Goal: Task Accomplishment & Management: Manage account settings

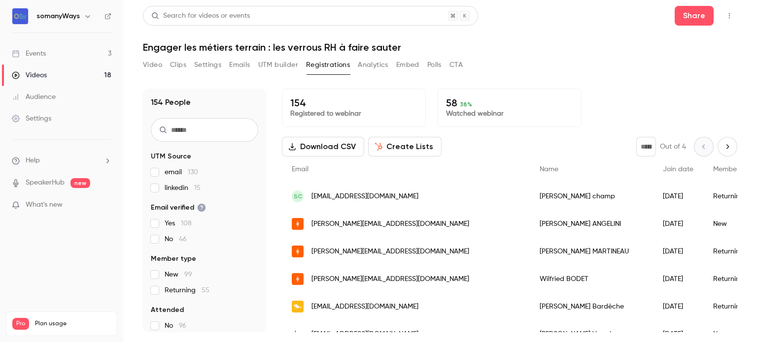
scroll to position [930, 0]
click at [57, 51] on link "Events 3" at bounding box center [61, 54] width 123 height 22
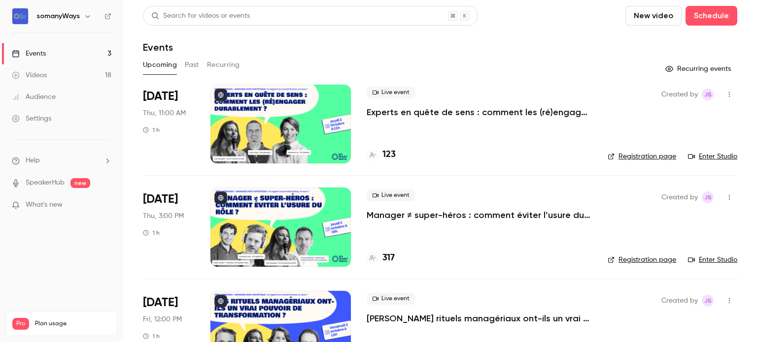
click at [643, 157] on link "Registration page" at bounding box center [642, 157] width 68 height 10
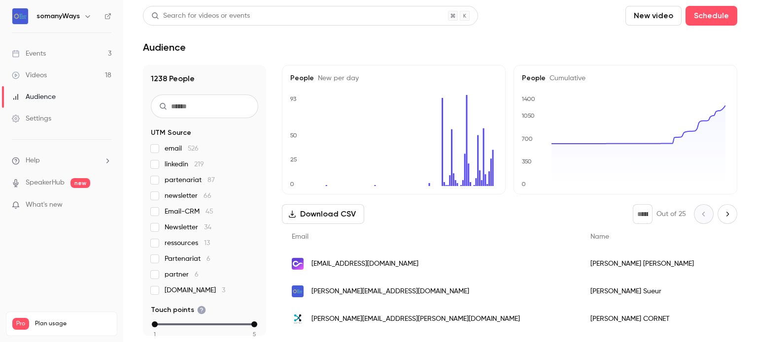
click at [41, 120] on div "Settings" at bounding box center [31, 119] width 39 height 10
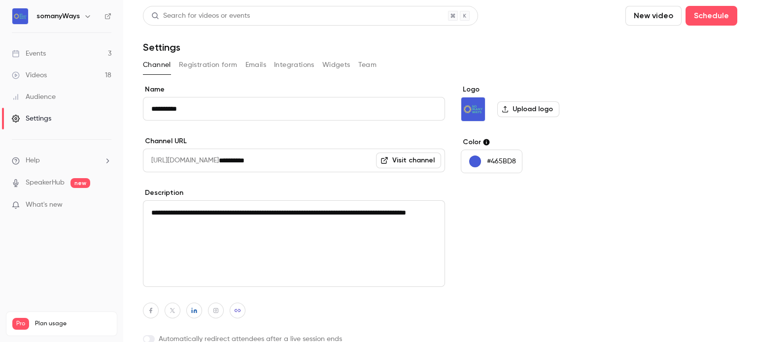
click at [207, 65] on button "Registration form" at bounding box center [208, 65] width 59 height 16
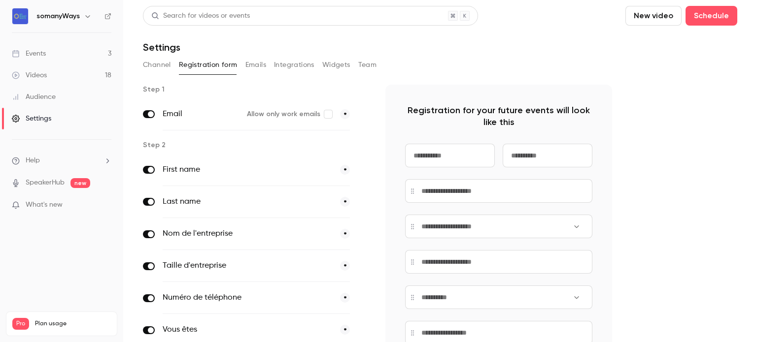
scroll to position [332, 0]
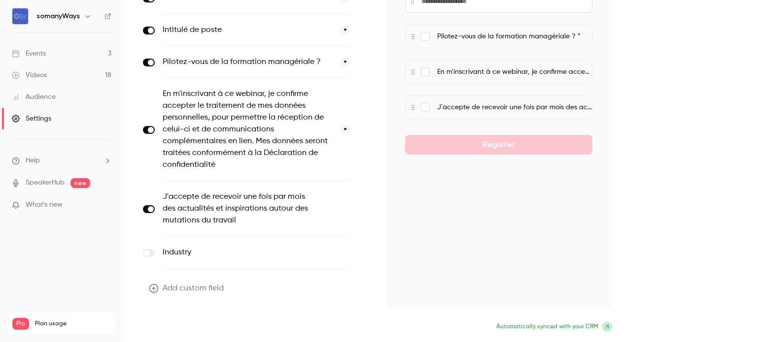
click at [171, 327] on button "Update form" at bounding box center [176, 328] width 67 height 20
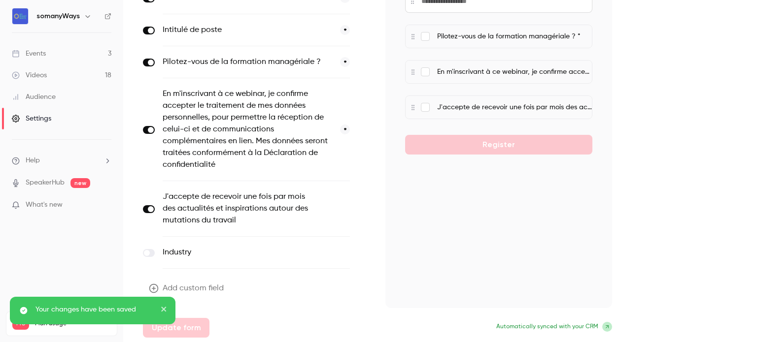
click at [60, 45] on link "Events 3" at bounding box center [61, 54] width 123 height 22
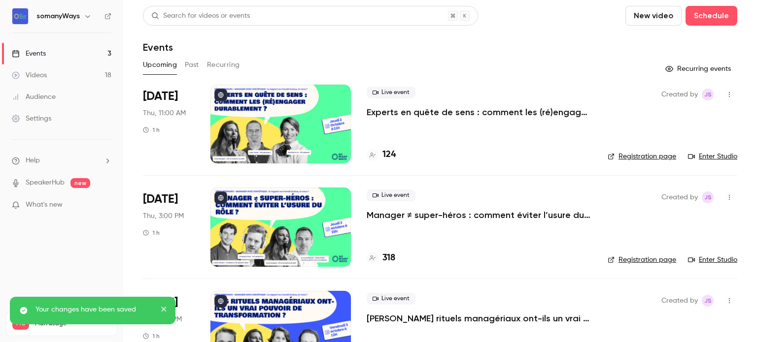
click at [437, 216] on p "Manager ≠ super-héros : comment éviter l’usure du rôle ?" at bounding box center [479, 215] width 225 height 12
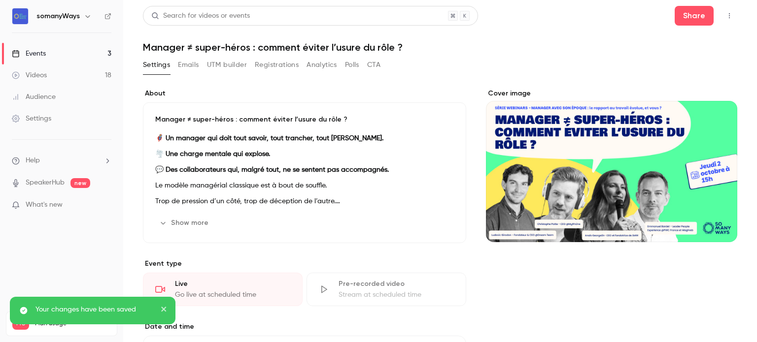
click at [86, 47] on link "Events 3" at bounding box center [61, 54] width 123 height 22
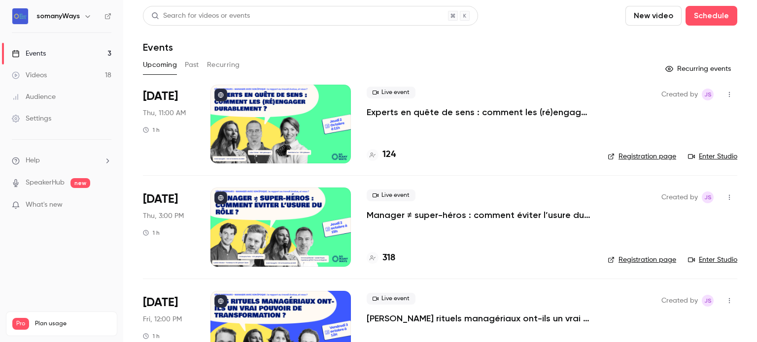
click at [54, 116] on link "Settings" at bounding box center [61, 119] width 123 height 22
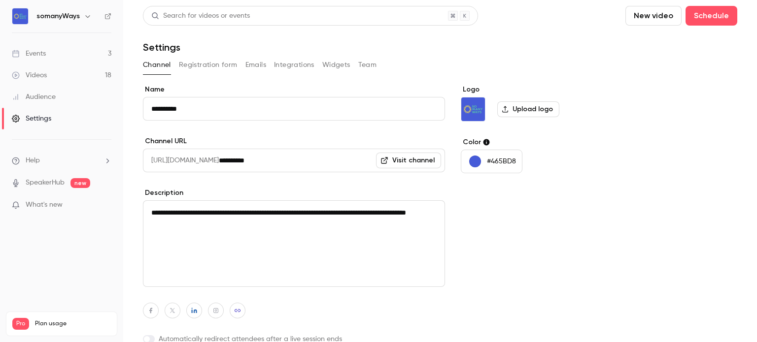
click at [225, 63] on button "Registration form" at bounding box center [208, 65] width 59 height 16
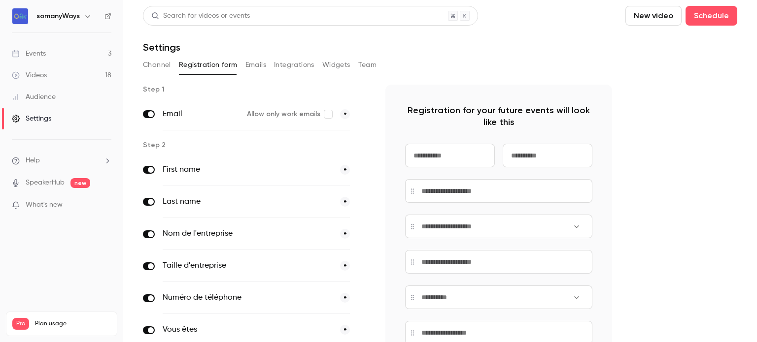
scroll to position [344, 0]
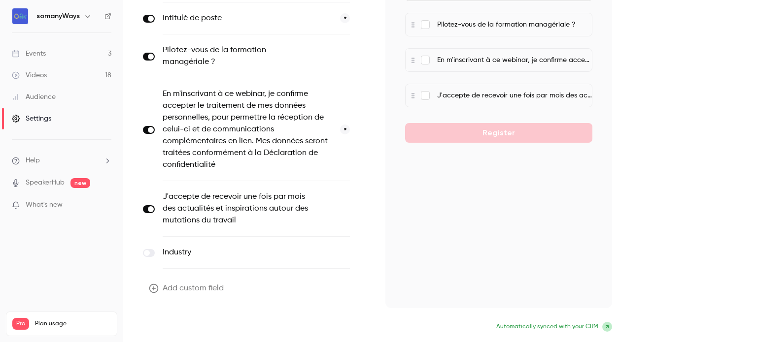
click at [176, 325] on button "Update form" at bounding box center [176, 328] width 67 height 20
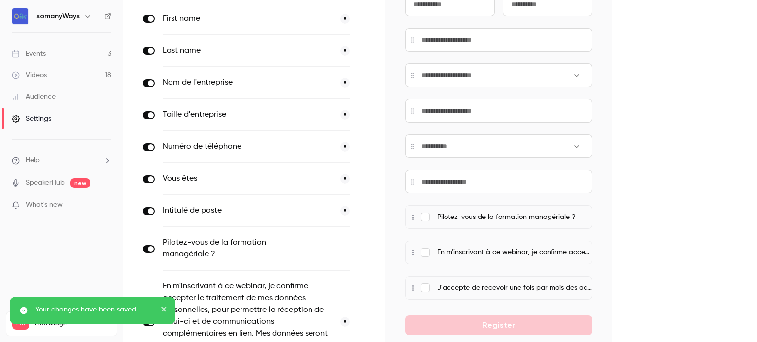
scroll to position [152, 0]
click at [334, 247] on button "optional" at bounding box center [333, 248] width 33 height 10
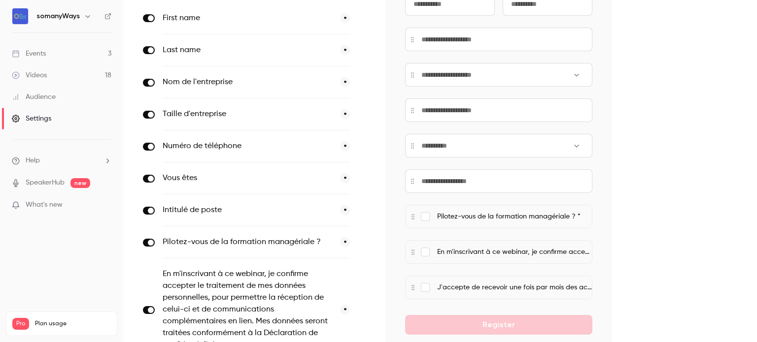
click at [343, 240] on button "*" at bounding box center [345, 243] width 10 height 10
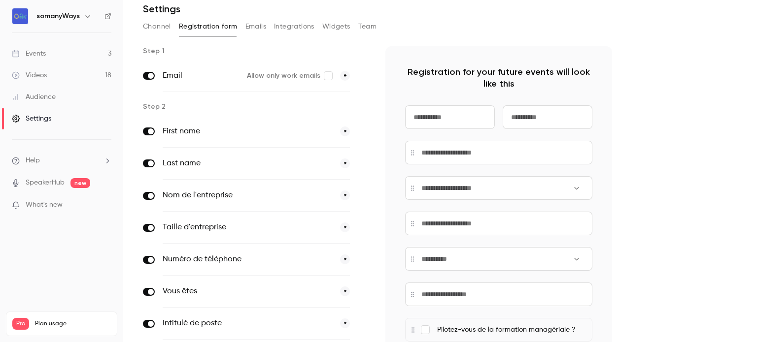
scroll to position [0, 0]
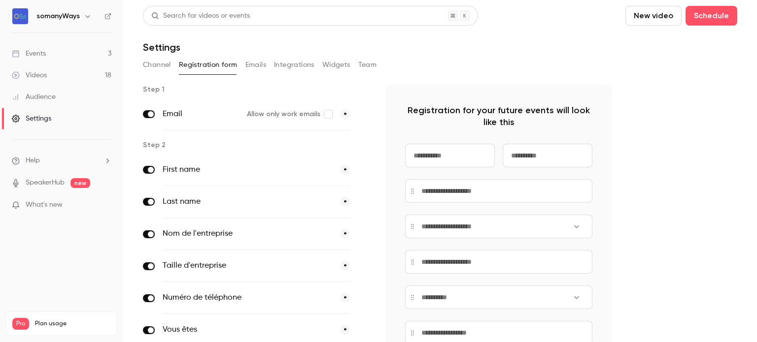
click at [81, 46] on link "Events 3" at bounding box center [61, 54] width 123 height 22
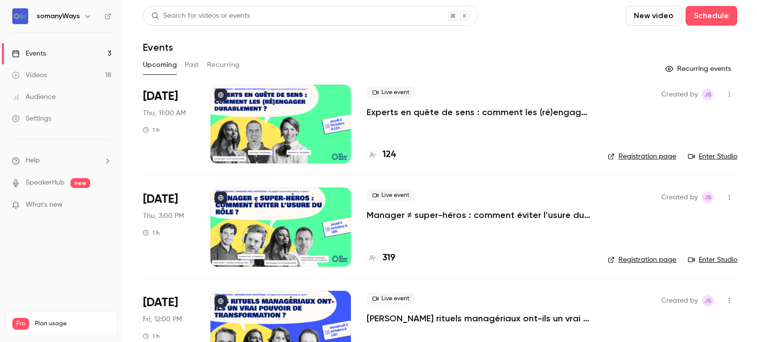
click at [61, 116] on link "Settings" at bounding box center [61, 119] width 123 height 22
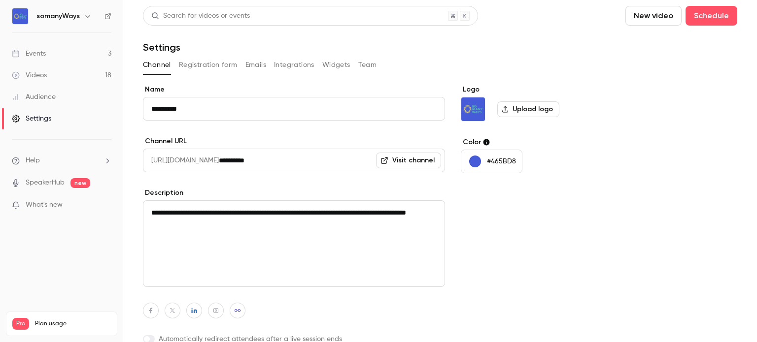
click at [207, 60] on button "Registration form" at bounding box center [208, 65] width 59 height 16
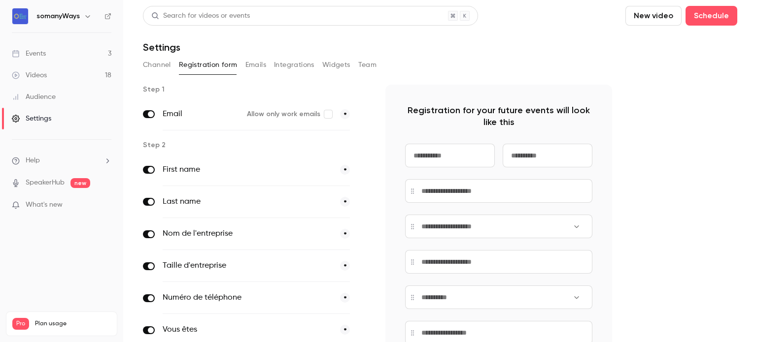
scroll to position [268, 0]
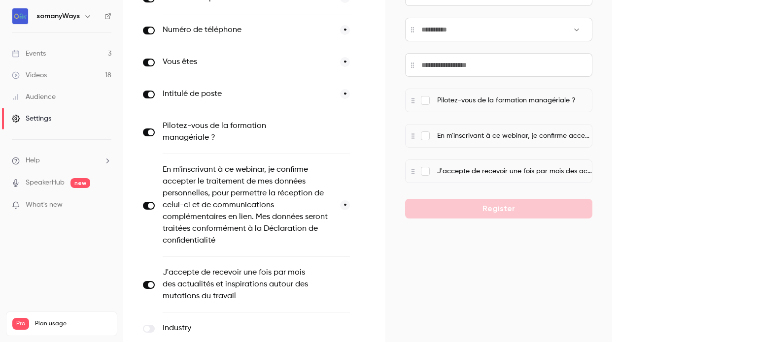
click at [335, 132] on button "optional" at bounding box center [333, 132] width 33 height 10
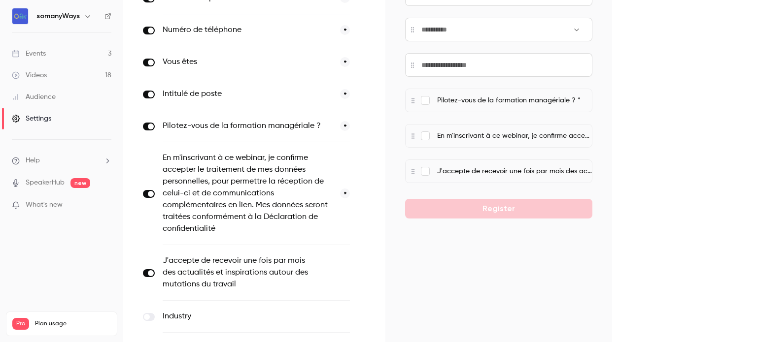
click at [343, 127] on button "*" at bounding box center [345, 126] width 10 height 10
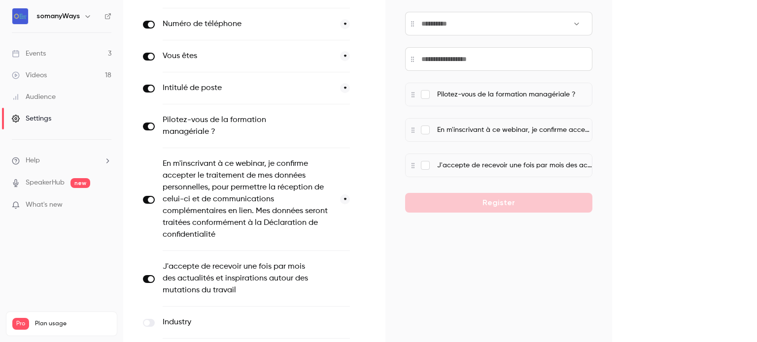
scroll to position [276, 0]
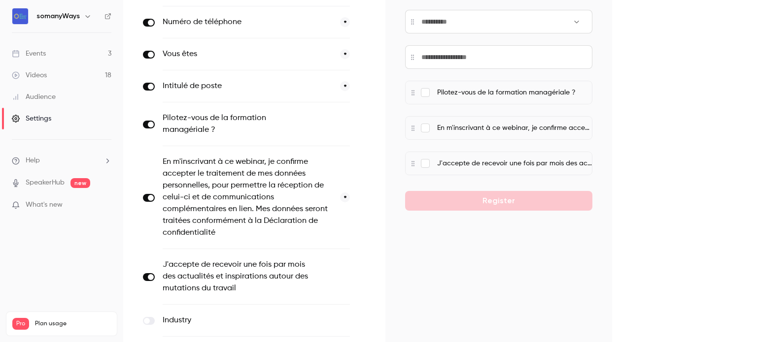
click at [80, 52] on link "Events 3" at bounding box center [61, 54] width 123 height 22
